Goal: Navigation & Orientation: Go to known website

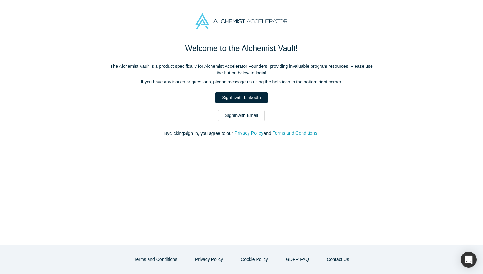
click at [240, 116] on link "Sign In with Email" at bounding box center [241, 115] width 47 height 11
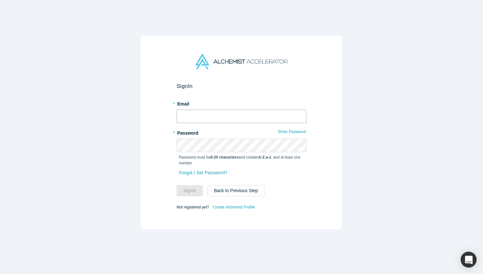
click at [233, 117] on input "text" at bounding box center [242, 116] width 130 height 13
type input "[EMAIL_ADDRESS][DOMAIN_NAME]"
click at [190, 191] on button "Sign In" at bounding box center [190, 190] width 26 height 11
